Goal: Find specific page/section: Find specific page/section

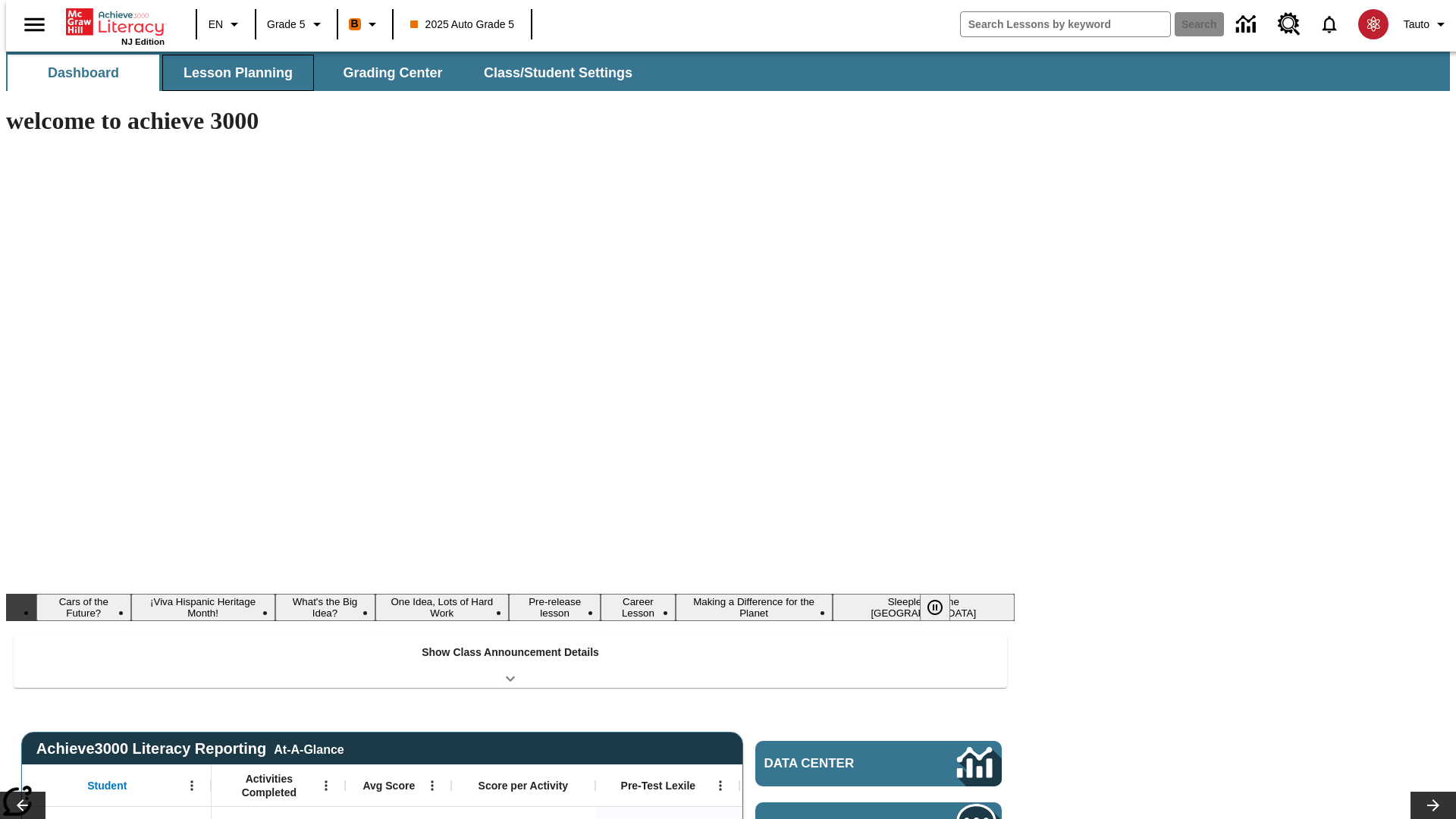
click at [232, 73] on span "Lesson Planning" at bounding box center [238, 73] width 109 height 17
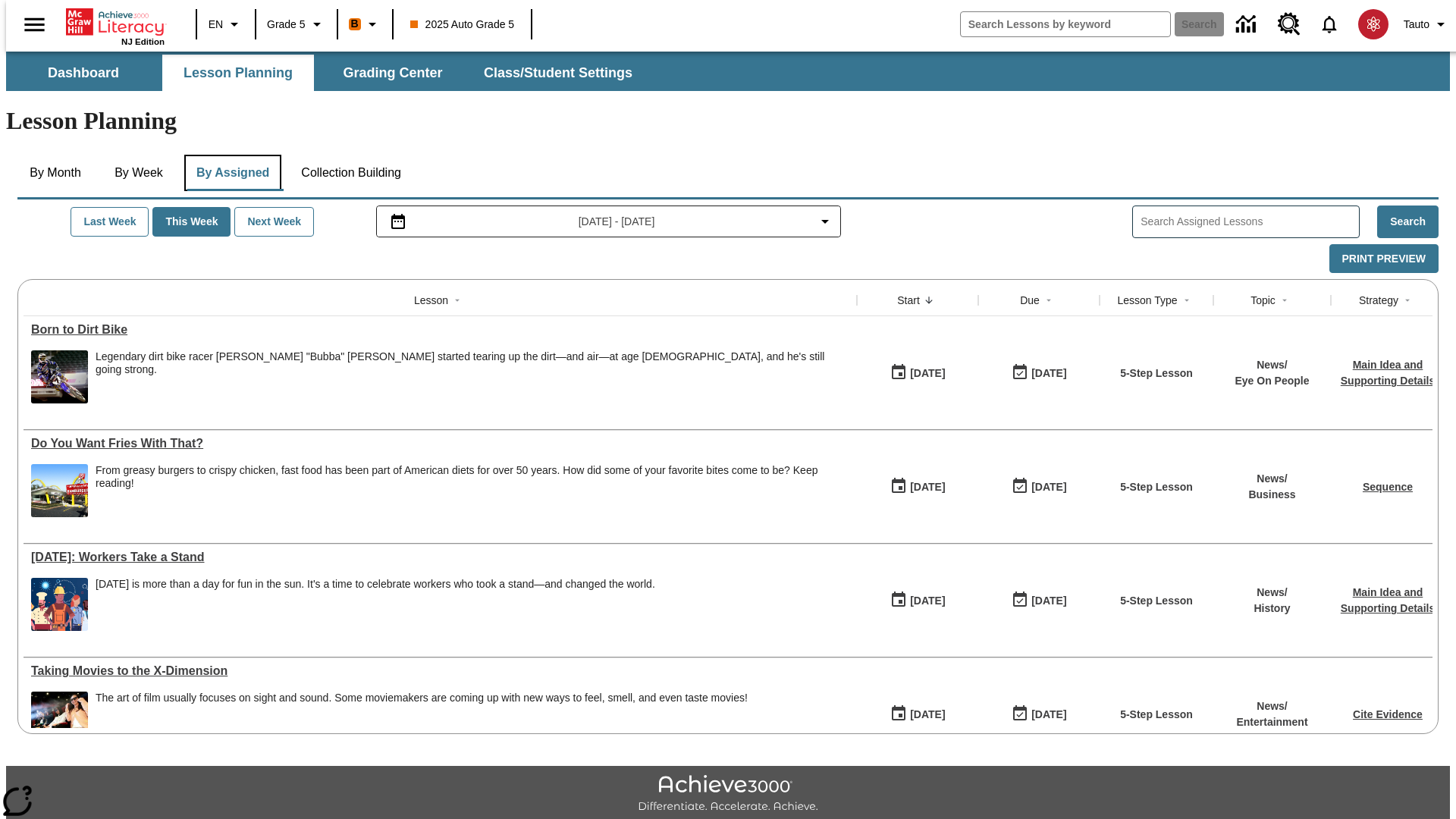
click at [229, 154] on button "By Assigned" at bounding box center [233, 172] width 97 height 36
type input "CVC Short Vowels Lesson 2"
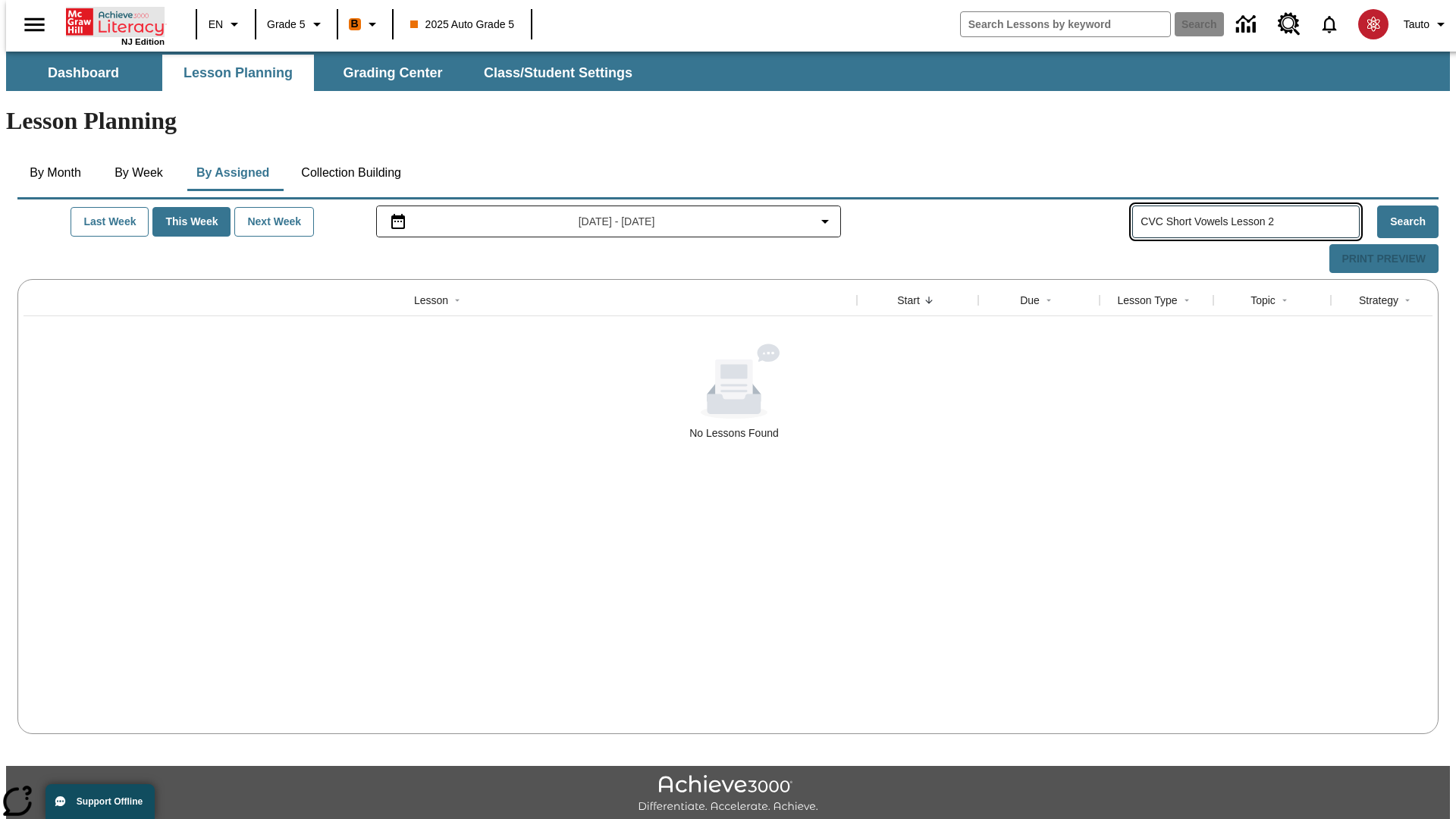
click at [109, 21] on icon "Home" at bounding box center [116, 22] width 101 height 30
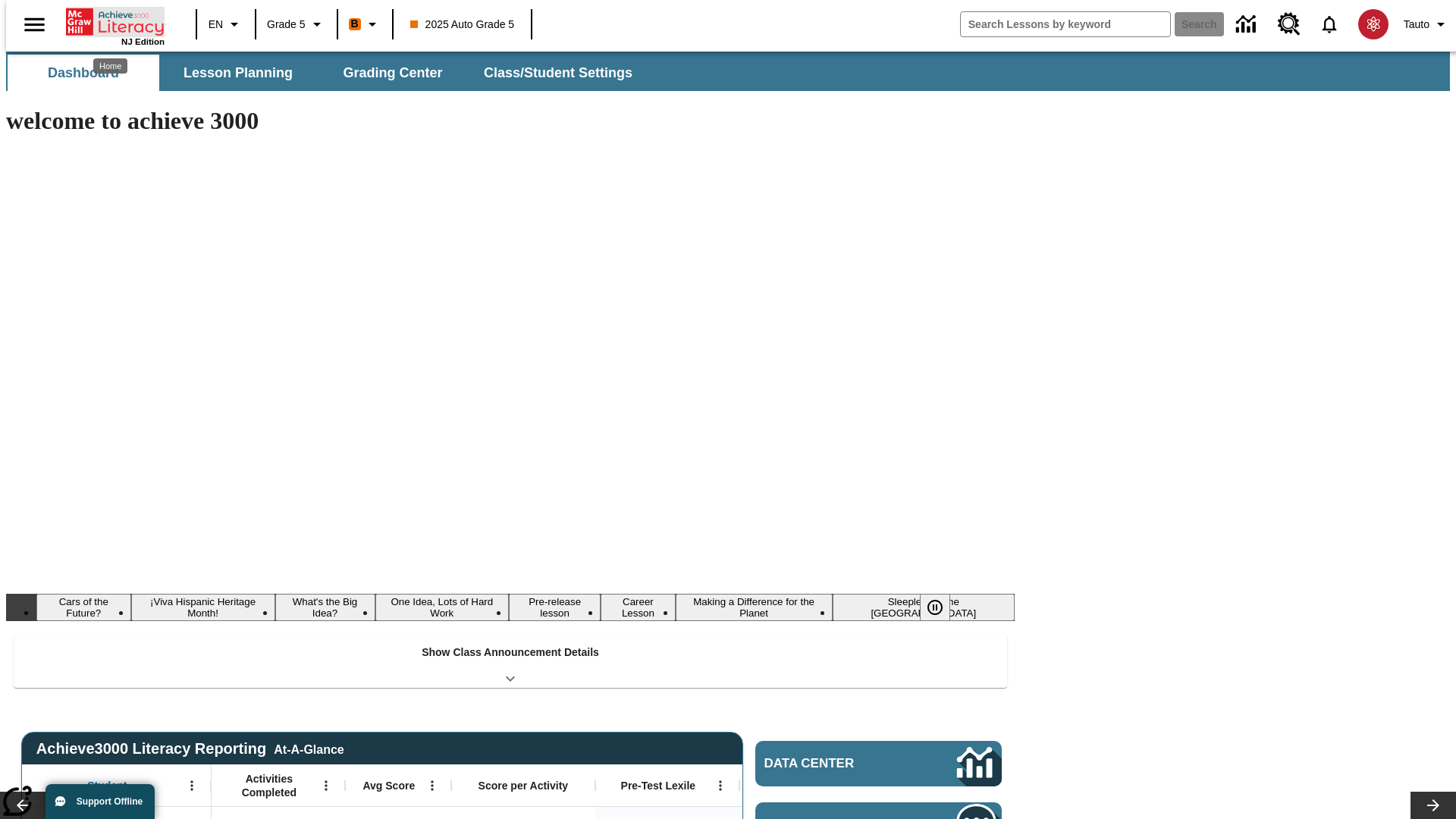
type input "-1"
